Goal: Task Accomplishment & Management: Use online tool/utility

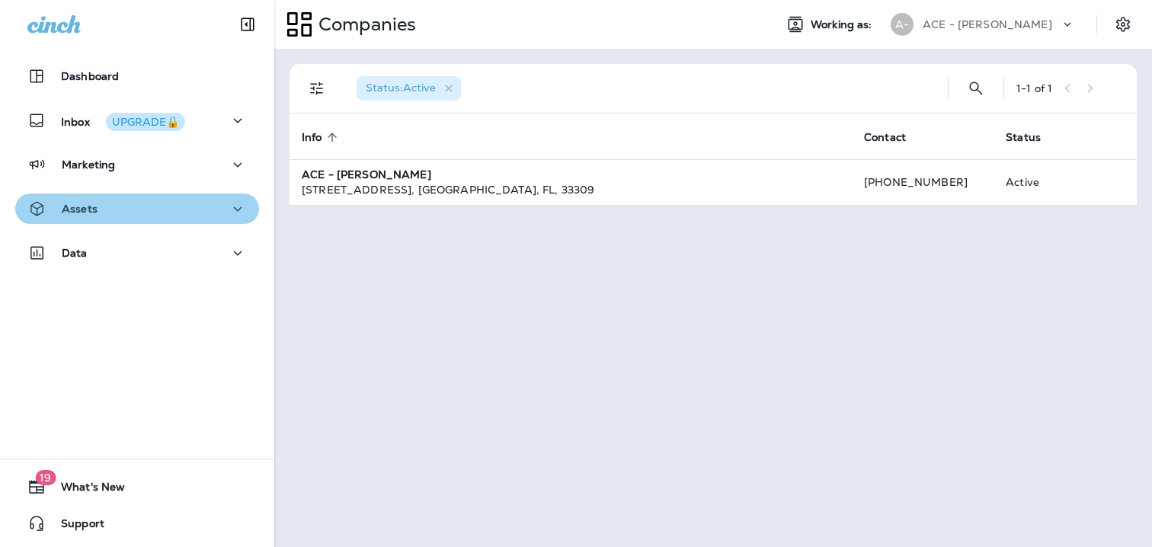
click at [244, 200] on icon "button" at bounding box center [238, 209] width 18 height 19
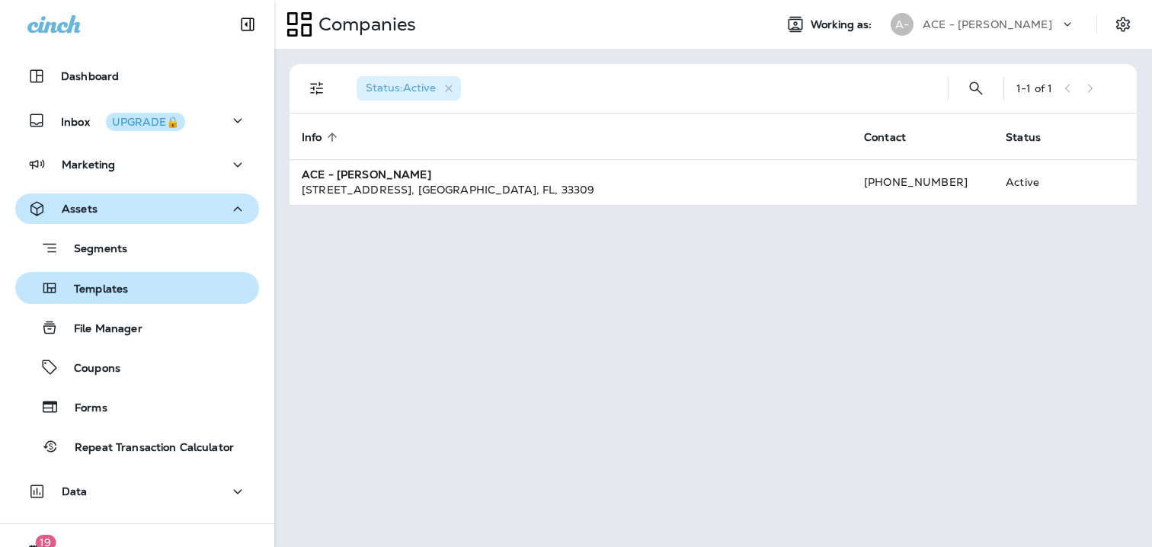
click at [84, 296] on p "Templates" at bounding box center [93, 290] width 69 height 14
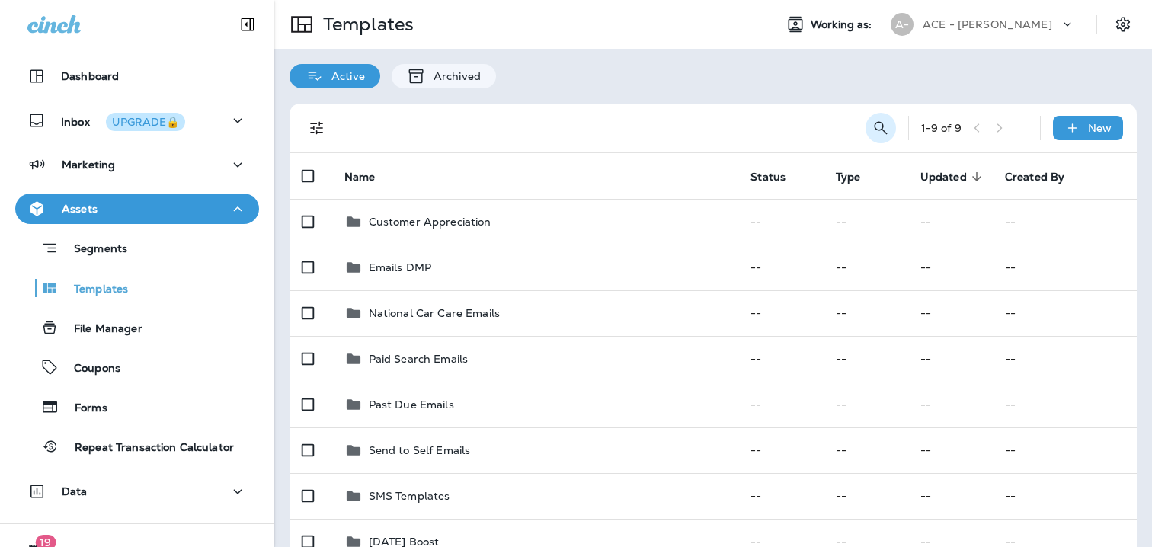
click at [877, 120] on icon "Search Templates" at bounding box center [881, 128] width 18 height 18
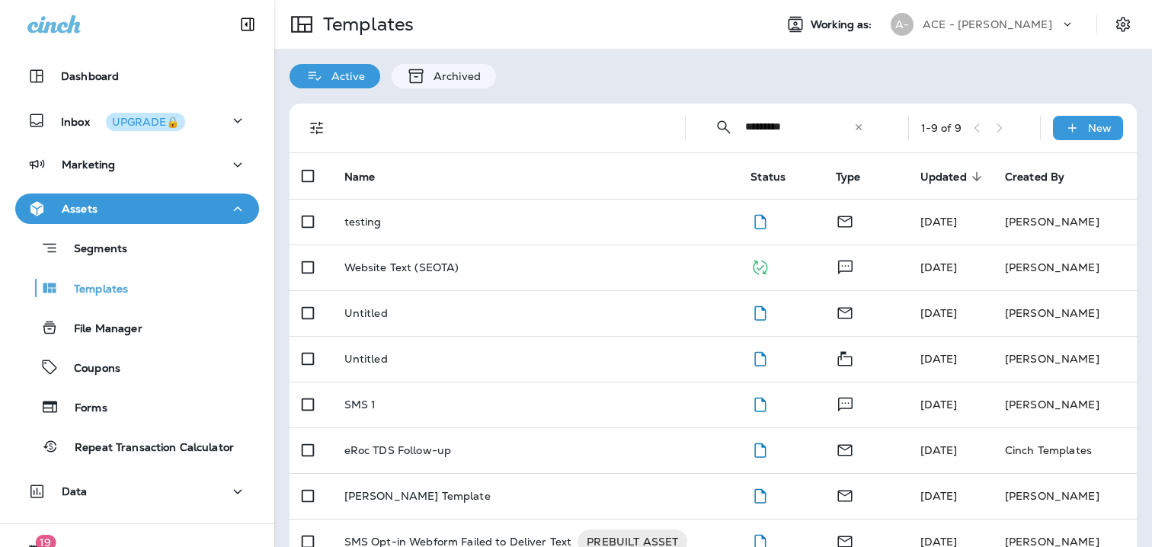
type input "*********"
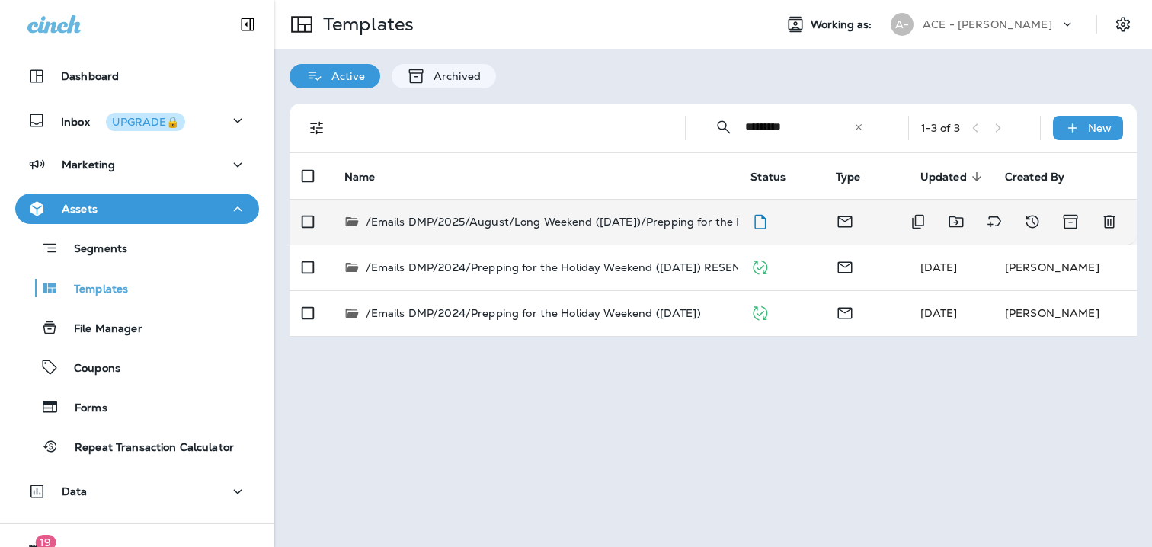
click at [581, 222] on p "/Emails DMP/2025/August/Long Weekend ([DATE])/Prepping for the Holiday Weekend …" at bounding box center [642, 221] width 552 height 15
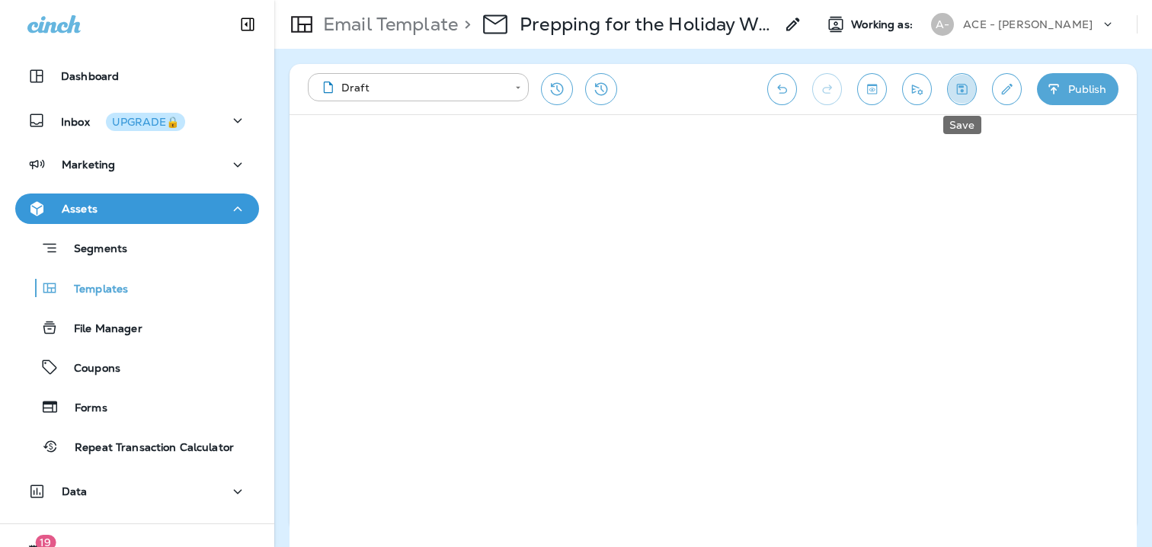
click at [951, 94] on button "Save" at bounding box center [962, 89] width 30 height 32
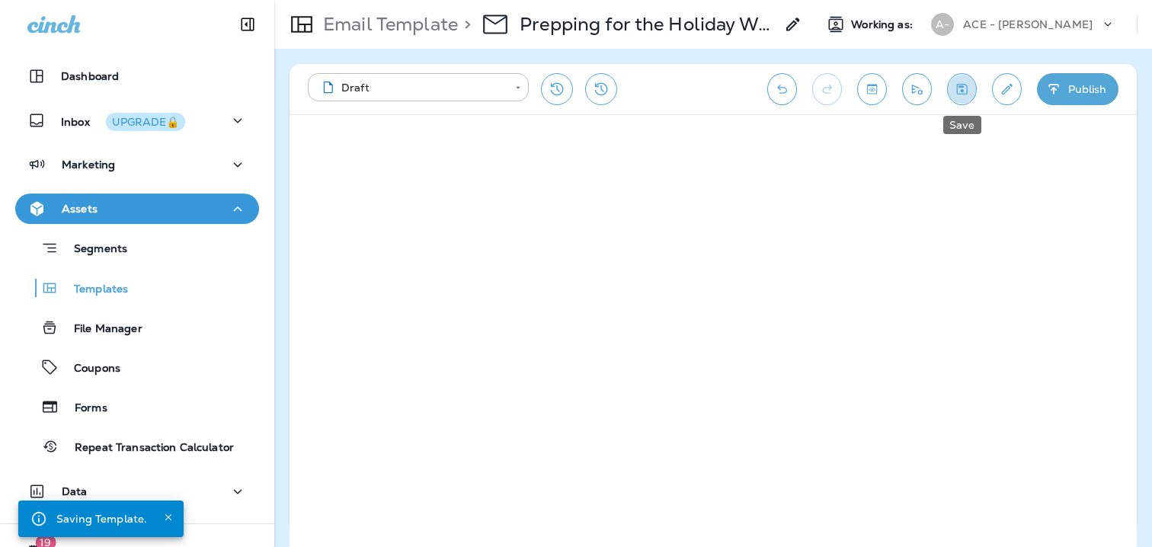
click at [964, 91] on icon "Save" at bounding box center [962, 89] width 16 height 15
